Goal: Transaction & Acquisition: Purchase product/service

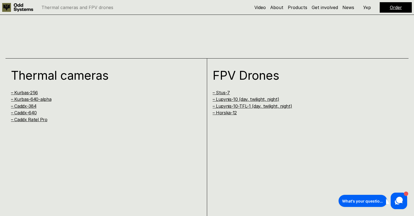
scroll to position [399, 0]
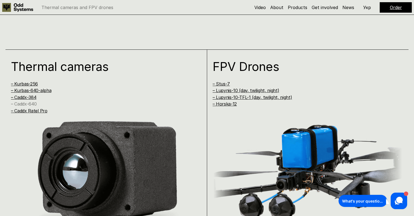
click at [30, 103] on link "– Caddx-640" at bounding box center [24, 103] width 26 height 5
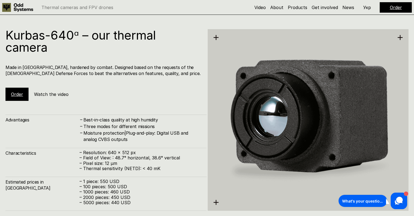
scroll to position [862, 0]
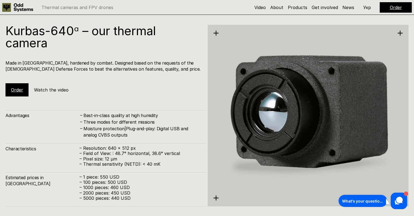
click at [16, 89] on link "Order" at bounding box center [17, 89] width 12 height 5
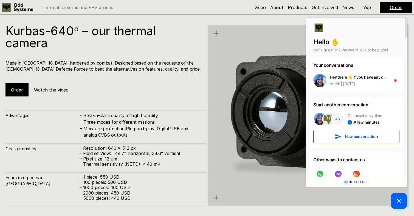
click at [400, 203] on icon at bounding box center [398, 200] width 7 height 7
